Goal: Task Accomplishment & Management: Manage account settings

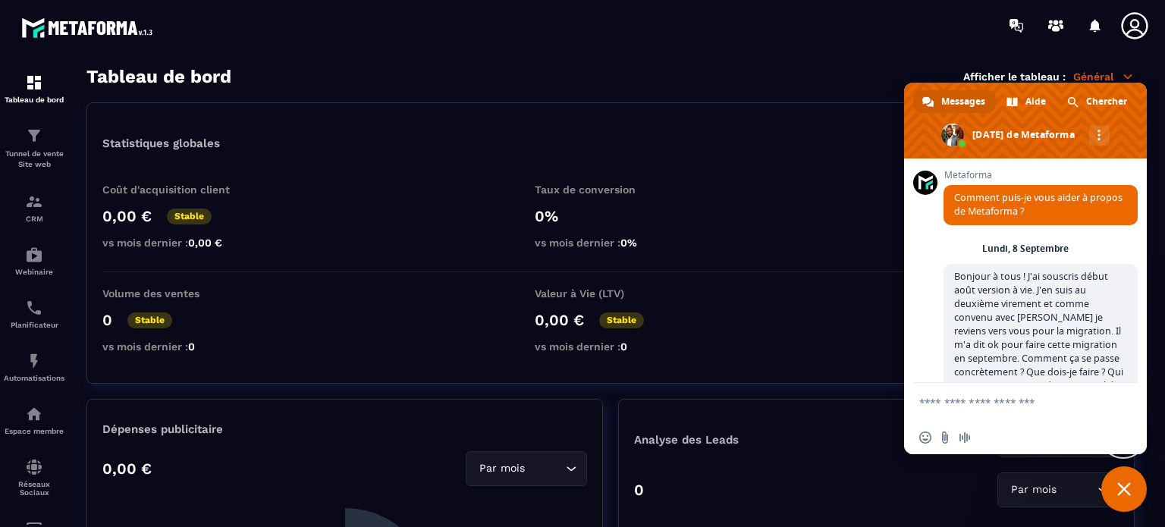
scroll to position [13934, 0]
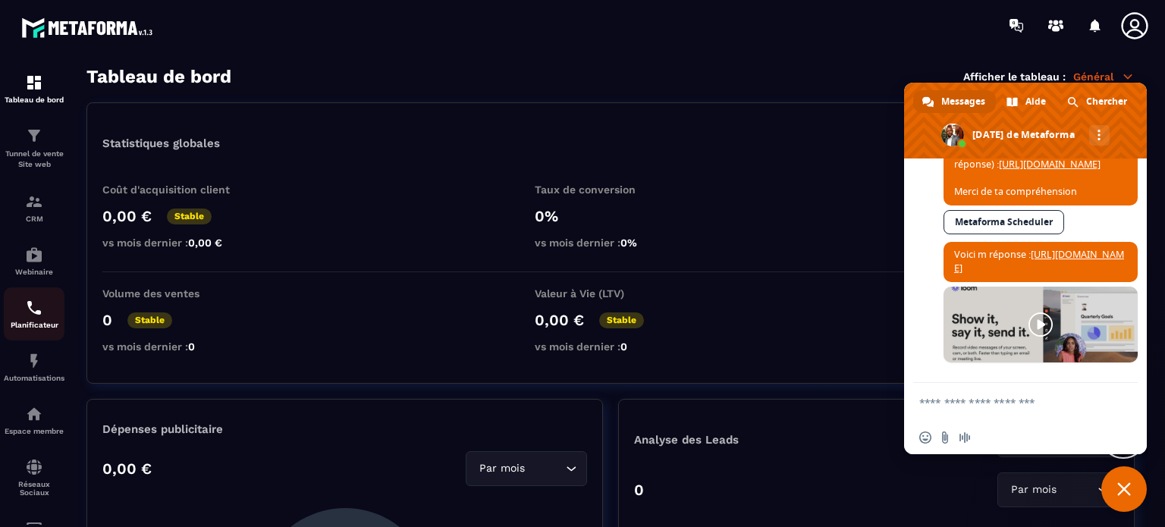
click at [36, 308] on img at bounding box center [34, 308] width 18 height 18
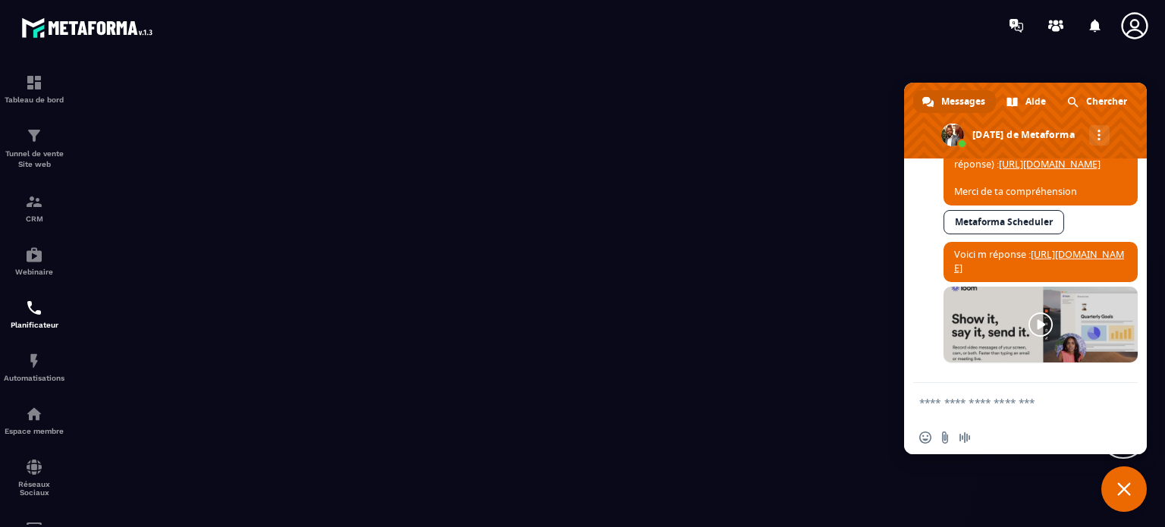
drag, startPoint x: 1130, startPoint y: 488, endPoint x: 1121, endPoint y: 483, distance: 9.5
click at [1126, 487] on span "Fermer le chat" at bounding box center [1125, 490] width 14 height 14
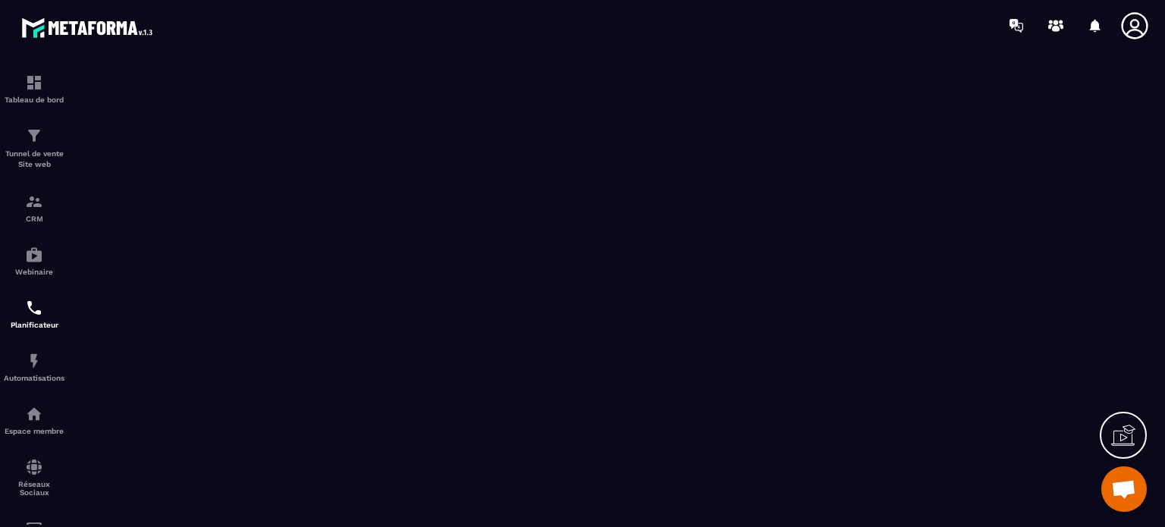
click at [1129, 27] on icon at bounding box center [1135, 26] width 30 height 30
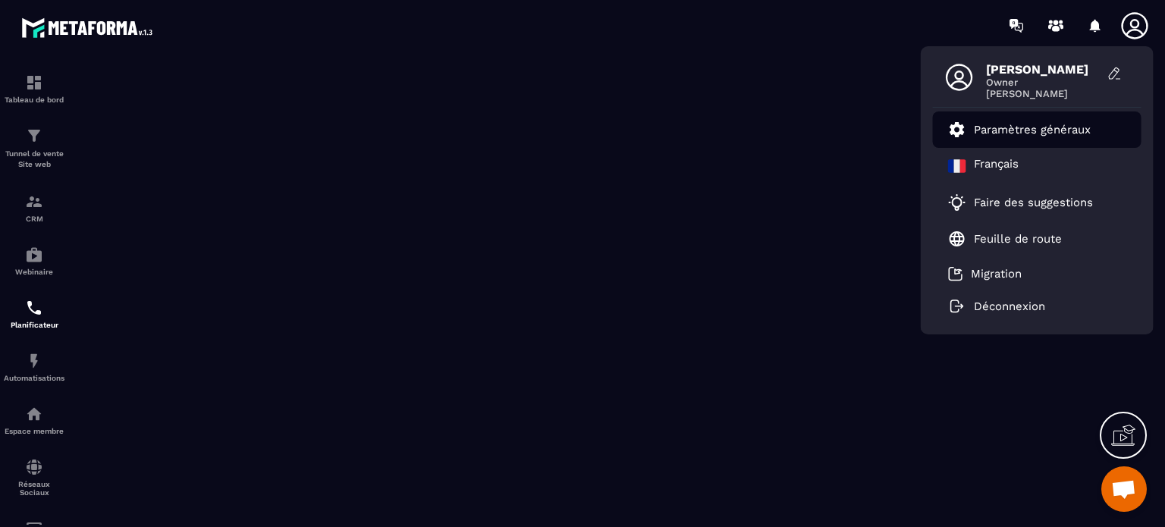
click at [997, 127] on p "Paramètres généraux" at bounding box center [1032, 130] width 117 height 14
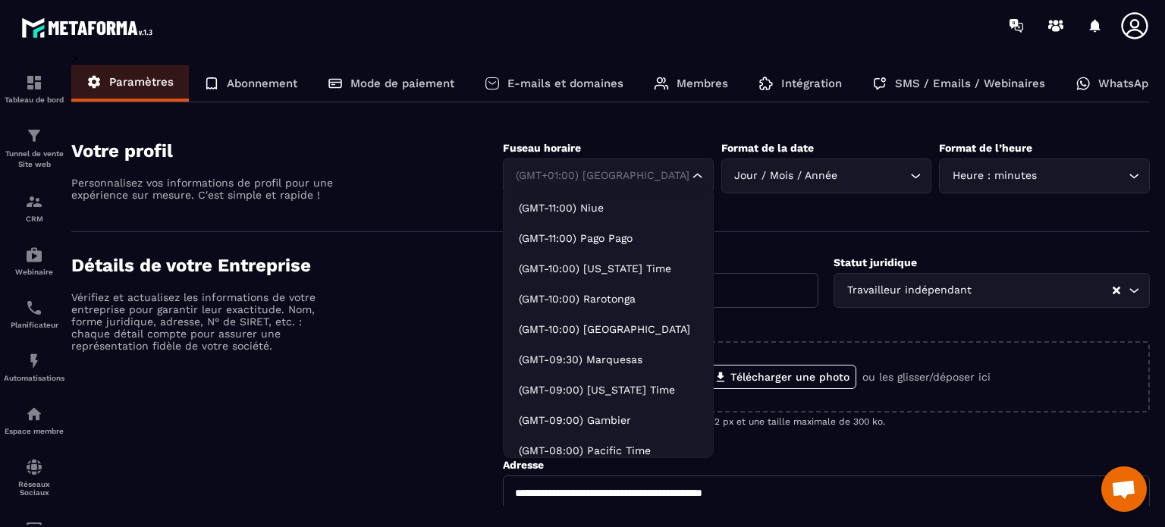
click at [695, 180] on icon "Search for option" at bounding box center [697, 175] width 15 height 15
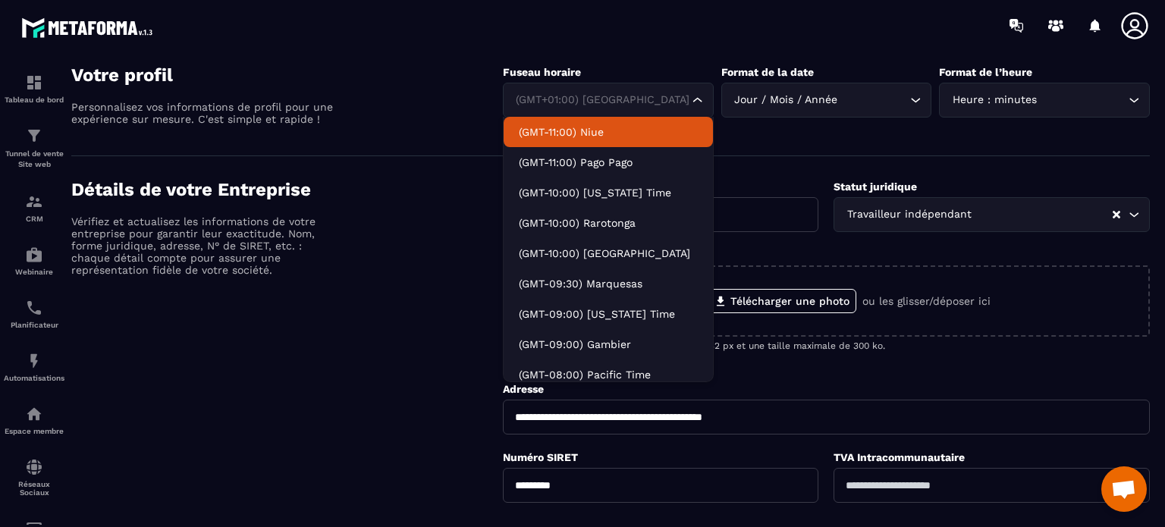
click at [695, 101] on icon "Search for option" at bounding box center [697, 100] width 15 height 15
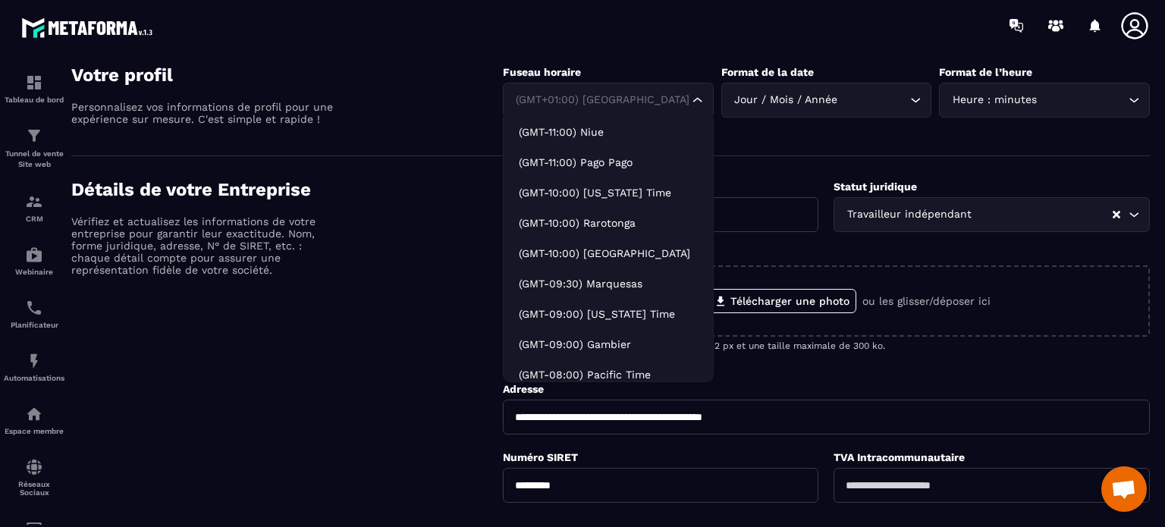
click at [556, 94] on div "(GMT+01:00) [GEOGRAPHIC_DATA]" at bounding box center [600, 100] width 179 height 17
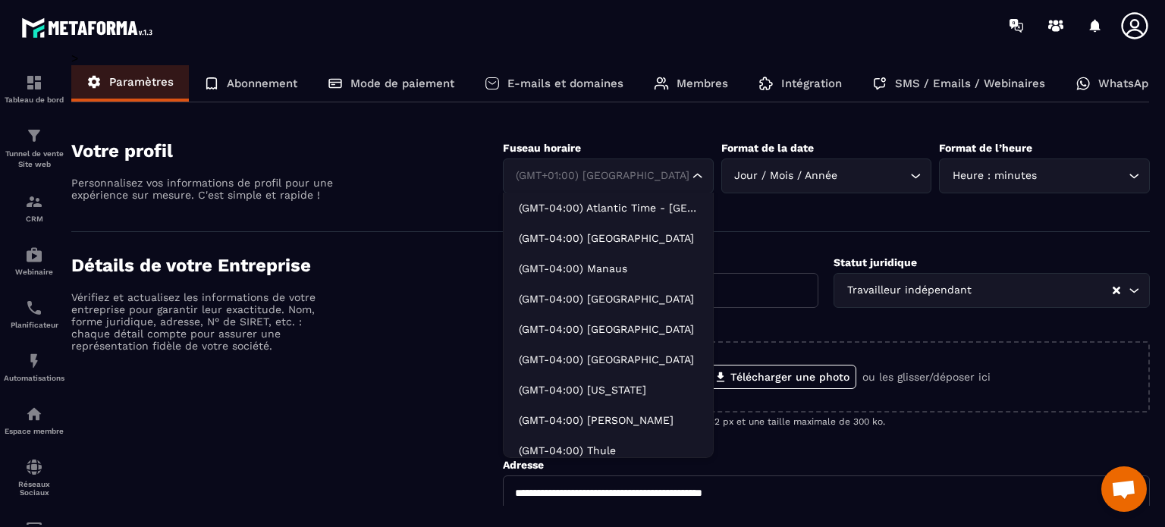
scroll to position [2124, 0]
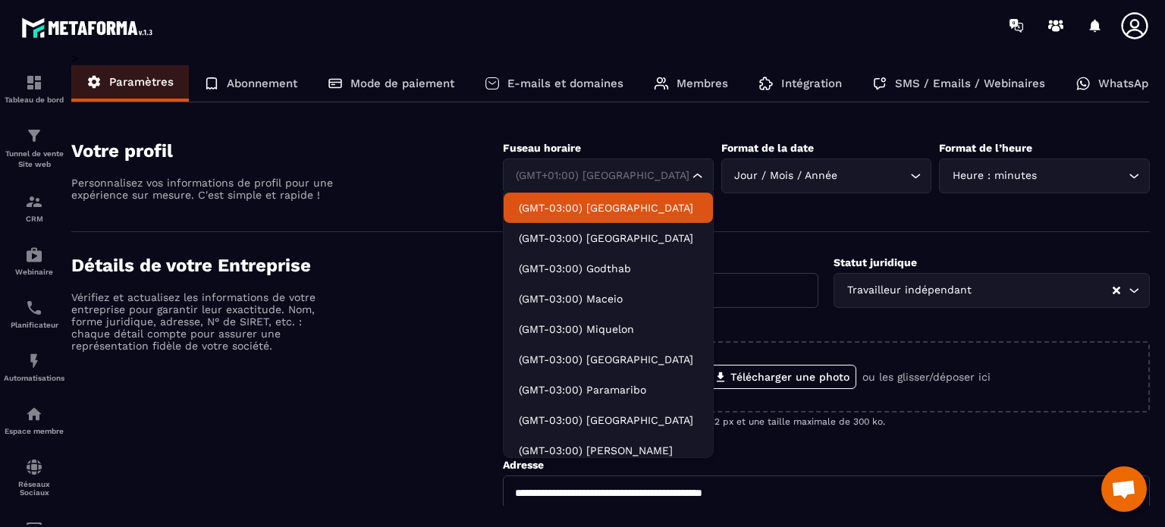
click at [564, 178] on input "Search for option" at bounding box center [601, 176] width 176 height 17
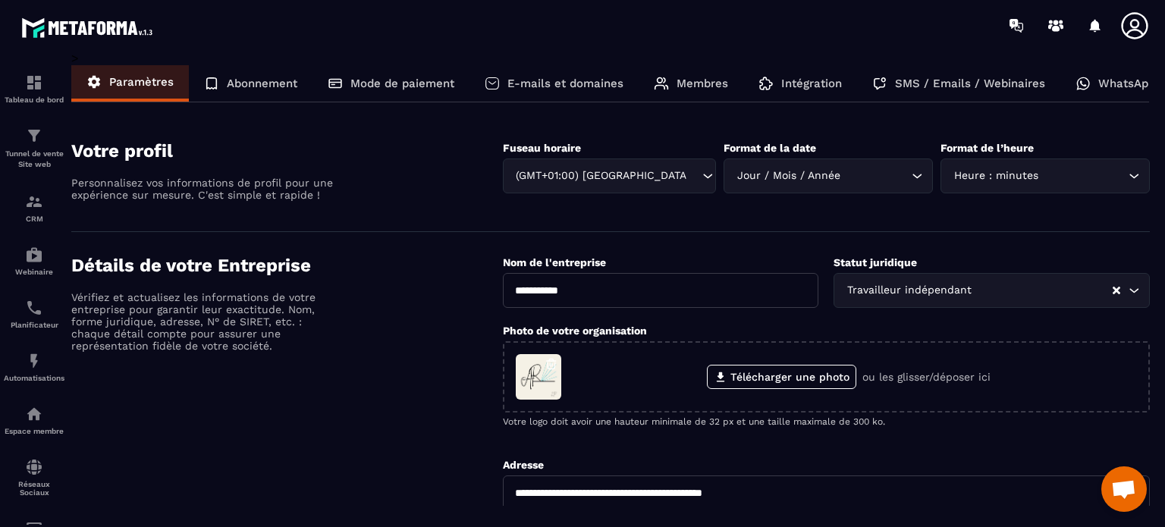
drag, startPoint x: 467, startPoint y: 254, endPoint x: 467, endPoint y: 263, distance: 8.3
click at [467, 255] on h4 "Détails de votre Entreprise" at bounding box center [287, 265] width 432 height 21
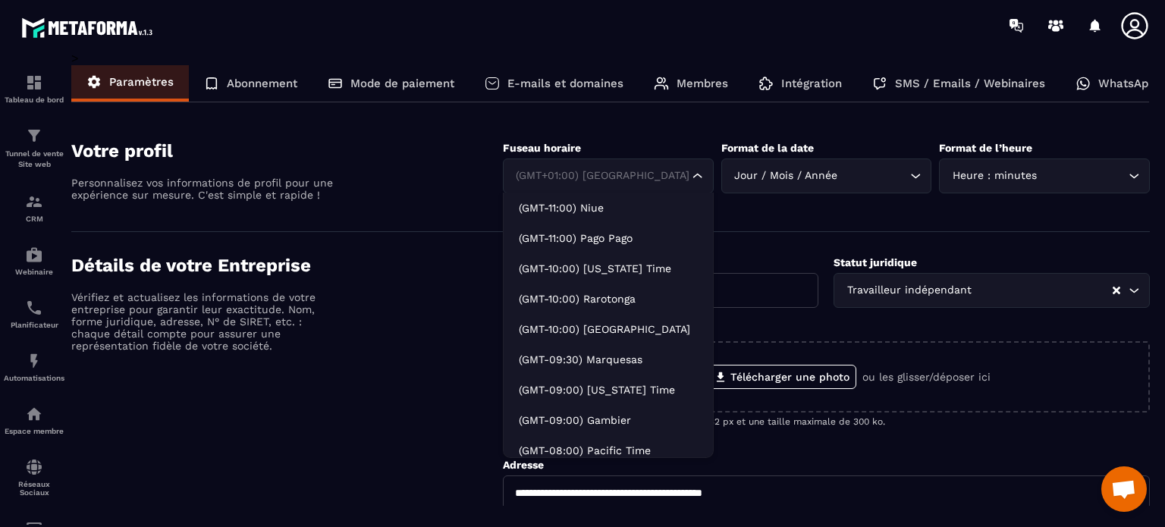
click at [577, 171] on div "(GMT+01:00) [GEOGRAPHIC_DATA]" at bounding box center [600, 176] width 179 height 17
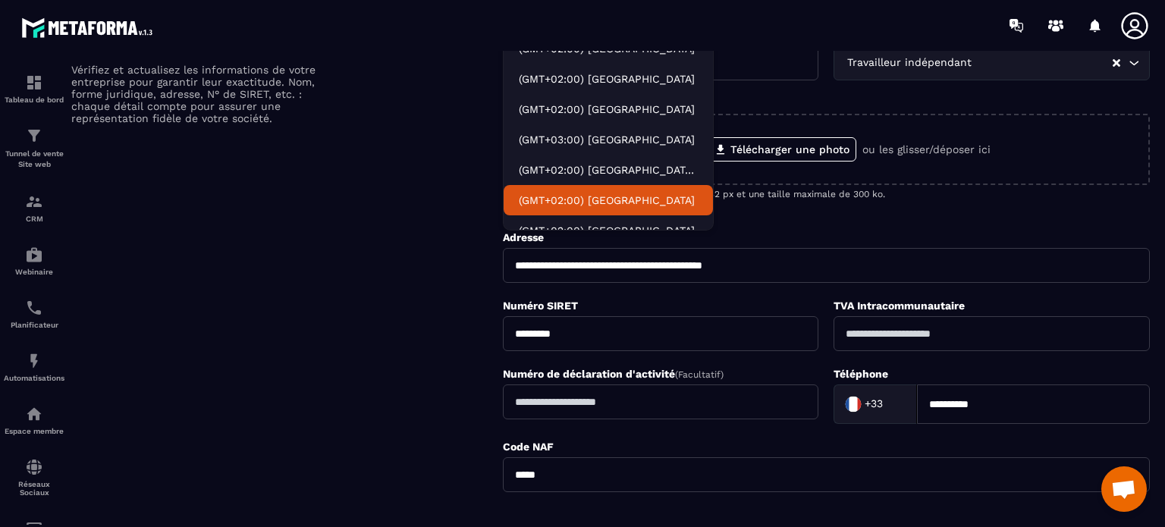
scroll to position [4104, 0]
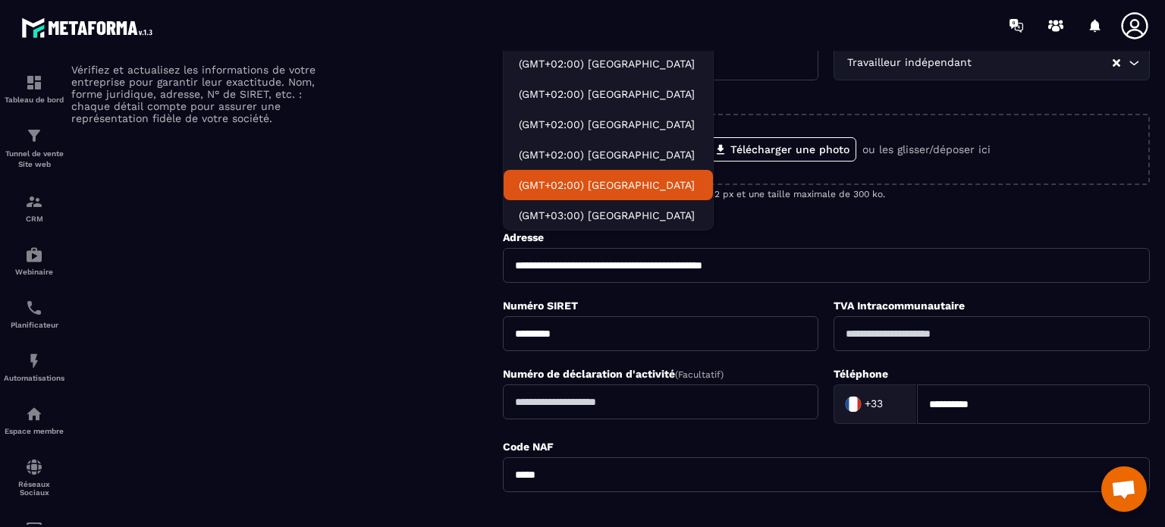
click at [561, 181] on p "(GMT+02:00) [GEOGRAPHIC_DATA]" at bounding box center [608, 185] width 179 height 15
